Goal: Transaction & Acquisition: Purchase product/service

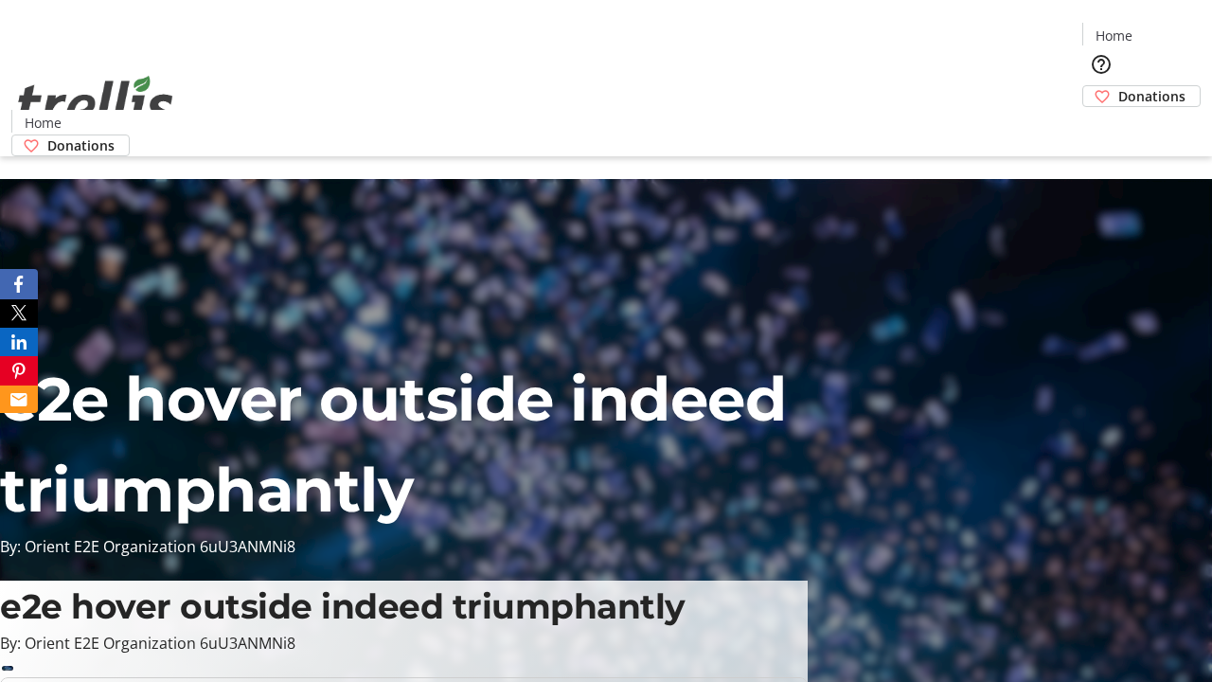
click at [1119, 86] on span "Donations" at bounding box center [1152, 96] width 67 height 20
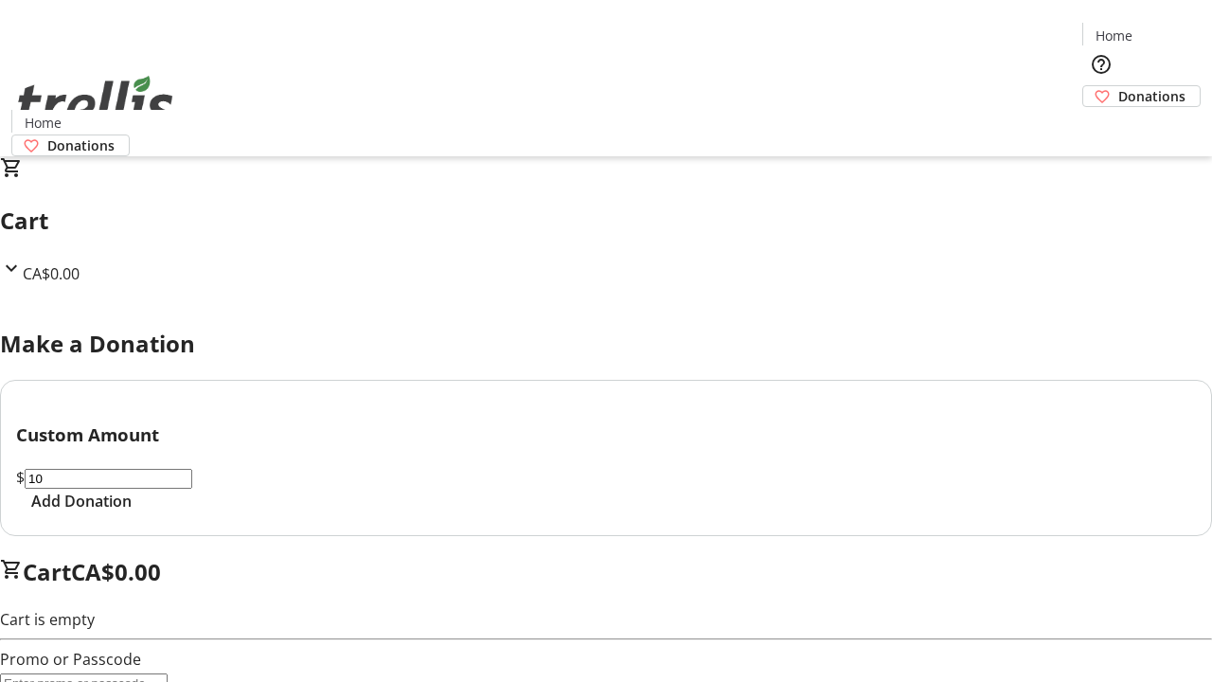
click at [132, 512] on span "Add Donation" at bounding box center [81, 501] width 100 height 23
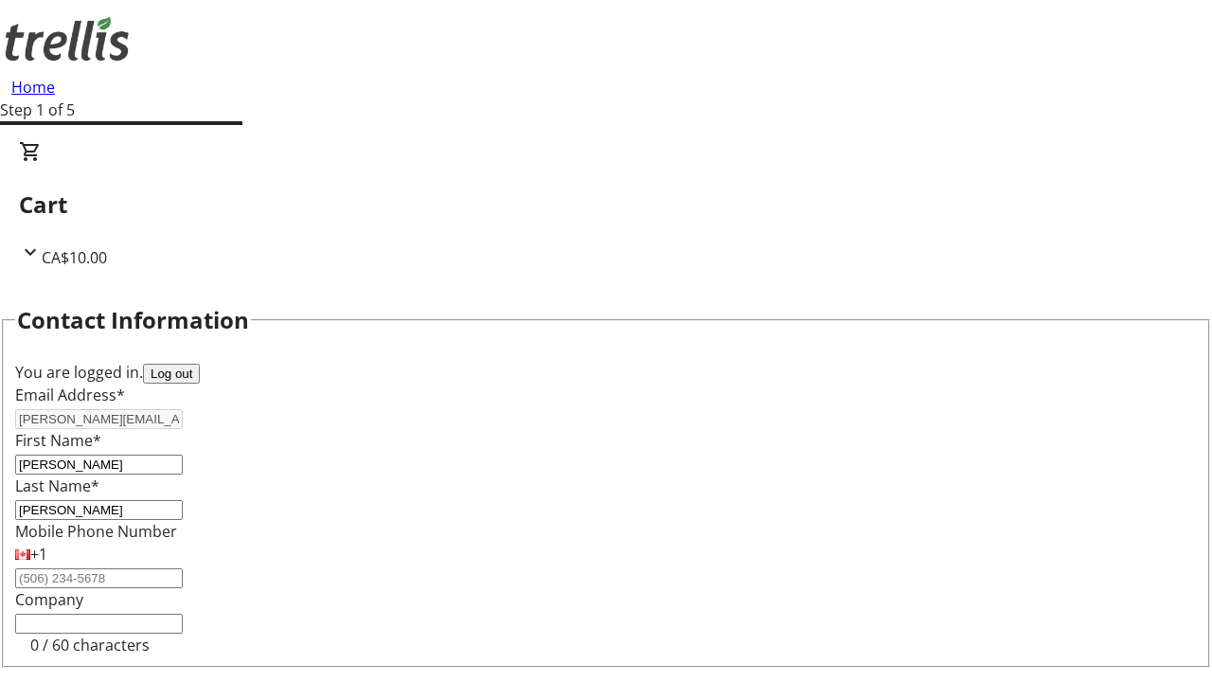
select select "CA"
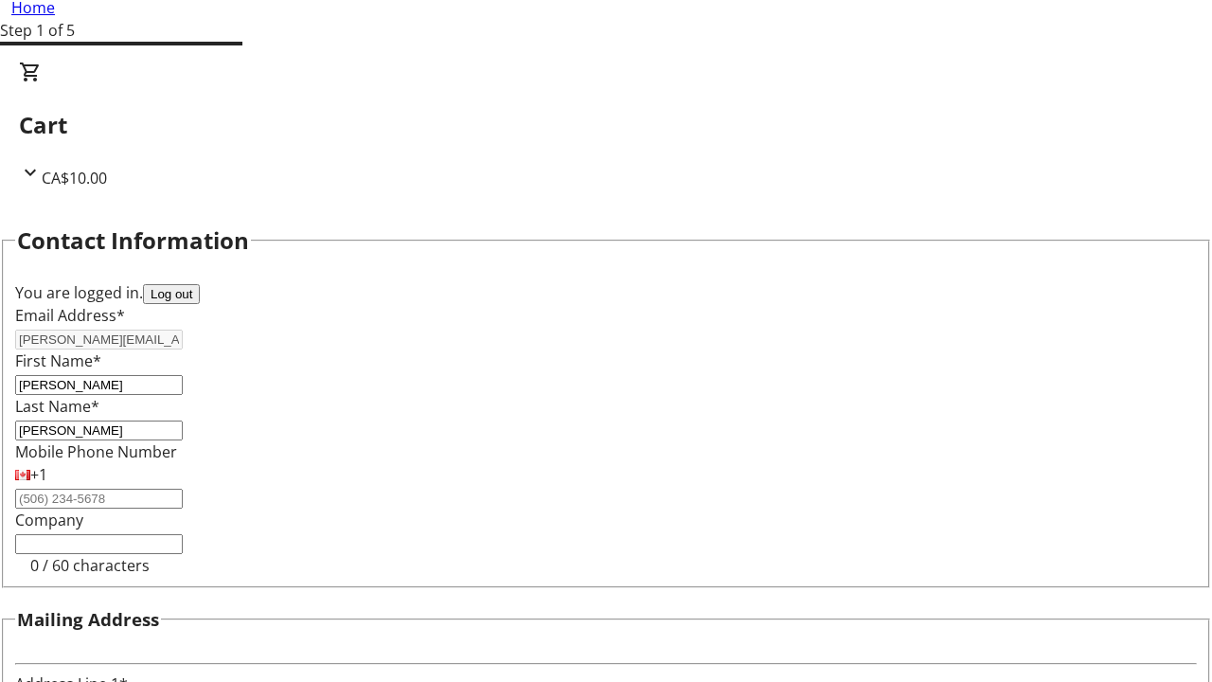
type input "Kelowna"
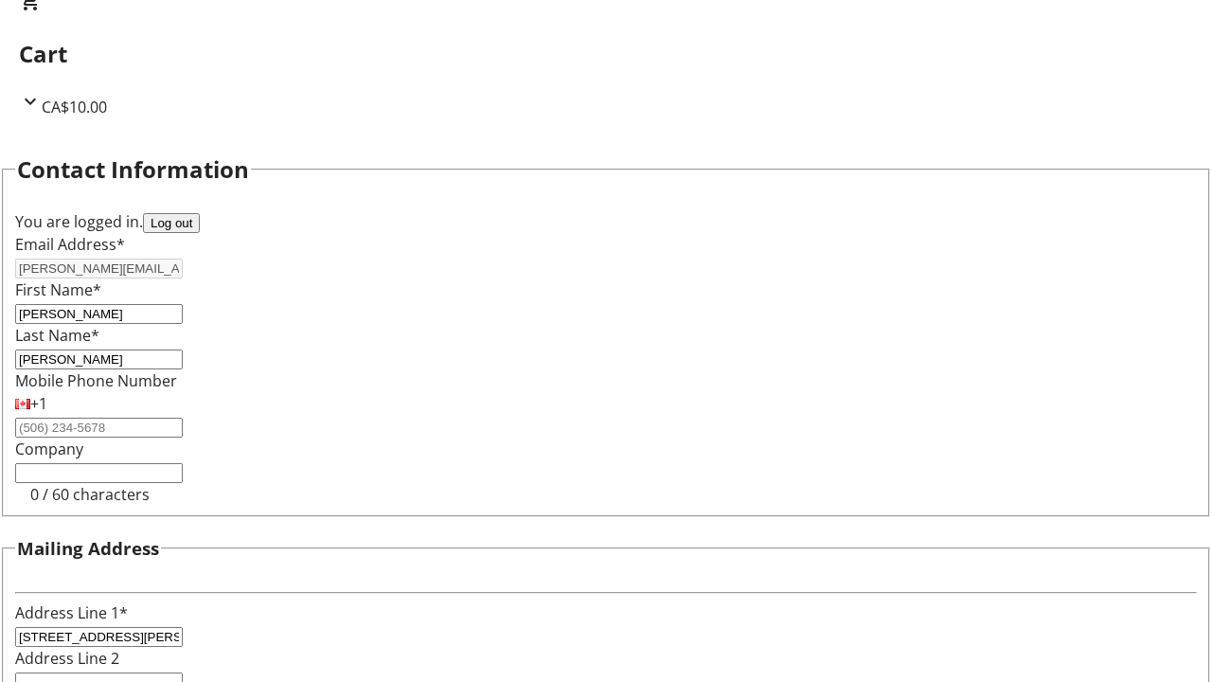
select select "BC"
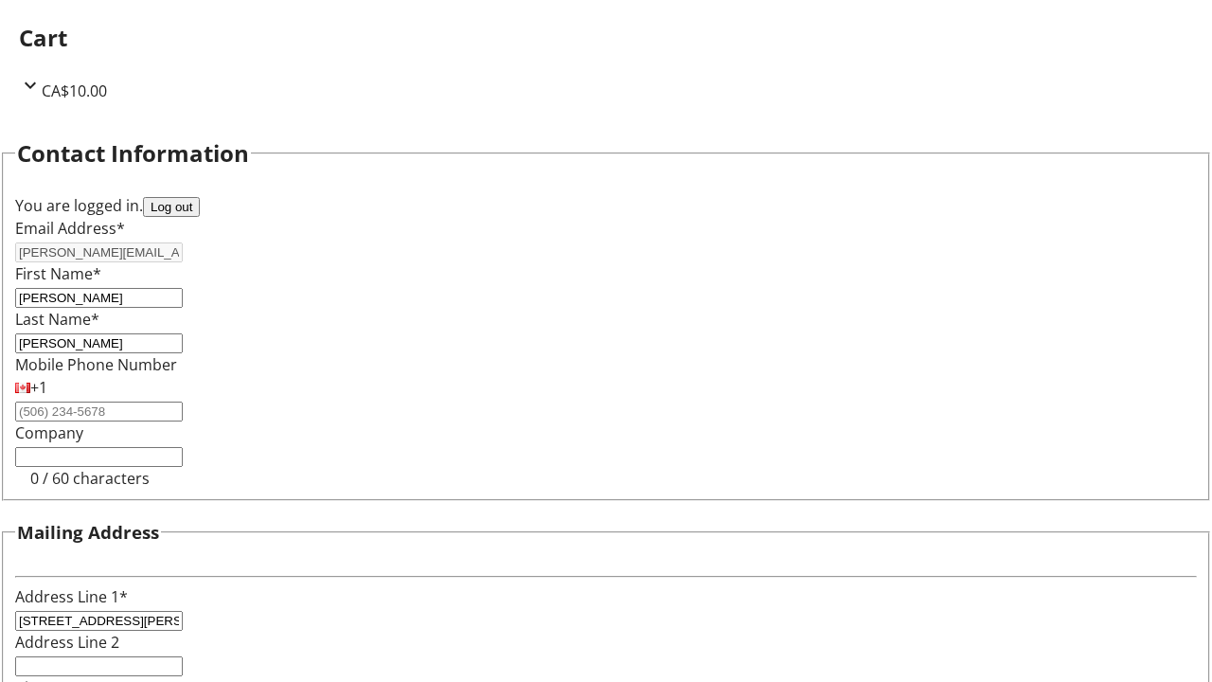
type input "Kelowna"
type input "V1Y 0C2"
